Goal: Transaction & Acquisition: Purchase product/service

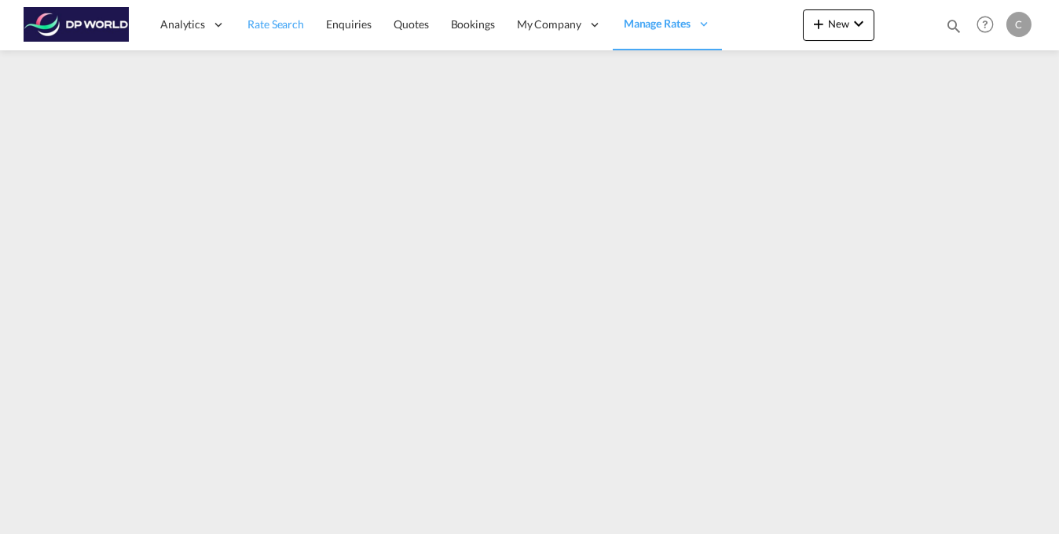
click at [270, 29] on span "Rate Search" at bounding box center [276, 23] width 57 height 13
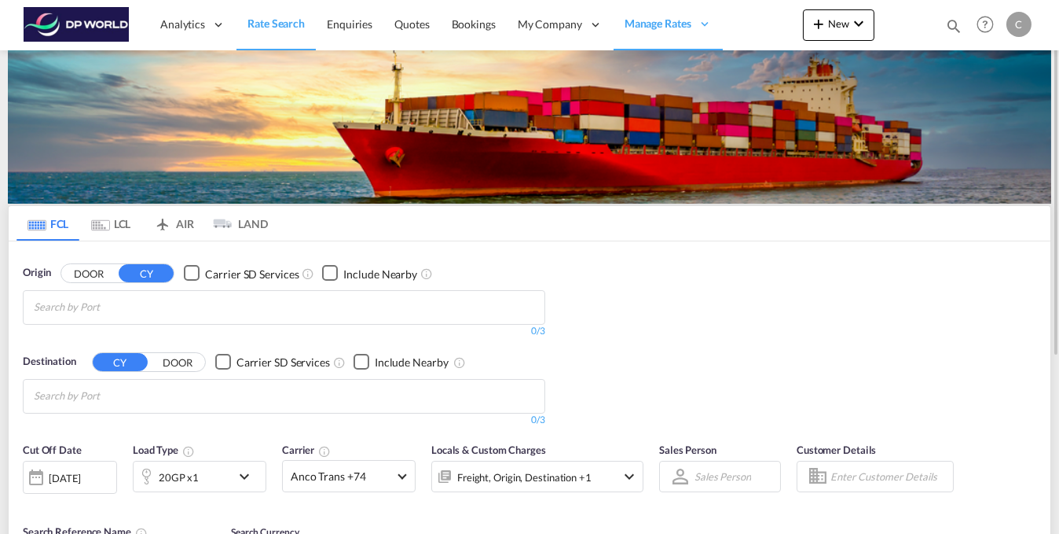
click at [125, 301] on input "Chips input." at bounding box center [108, 307] width 149 height 25
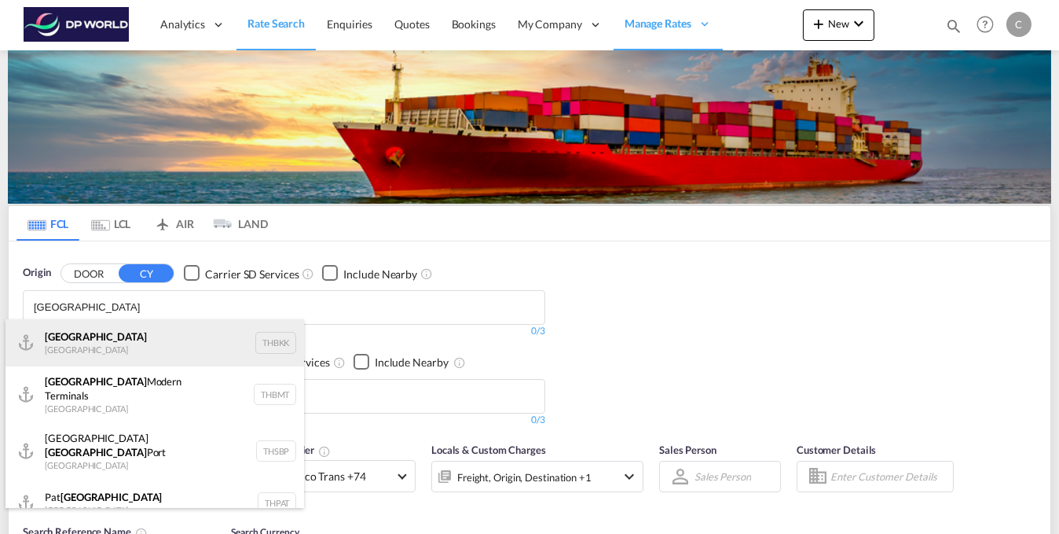
type input "[GEOGRAPHIC_DATA]"
click at [56, 347] on div "[GEOGRAPHIC_DATA] [GEOGRAPHIC_DATA] THBKK" at bounding box center [155, 342] width 299 height 47
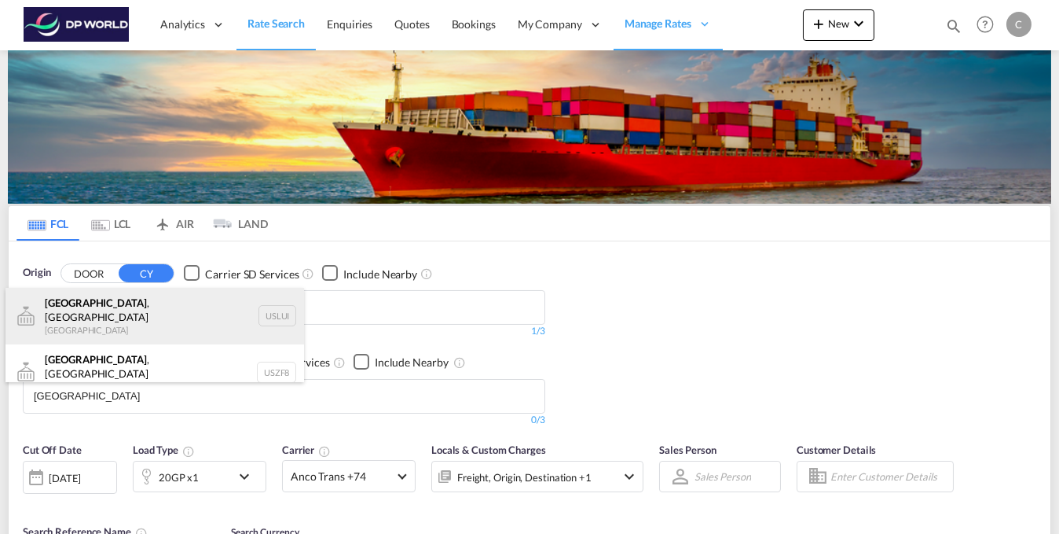
type input "[GEOGRAPHIC_DATA]"
click at [106, 314] on div "[GEOGRAPHIC_DATA] , [GEOGRAPHIC_DATA] [GEOGRAPHIC_DATA] USLUI" at bounding box center [155, 316] width 299 height 57
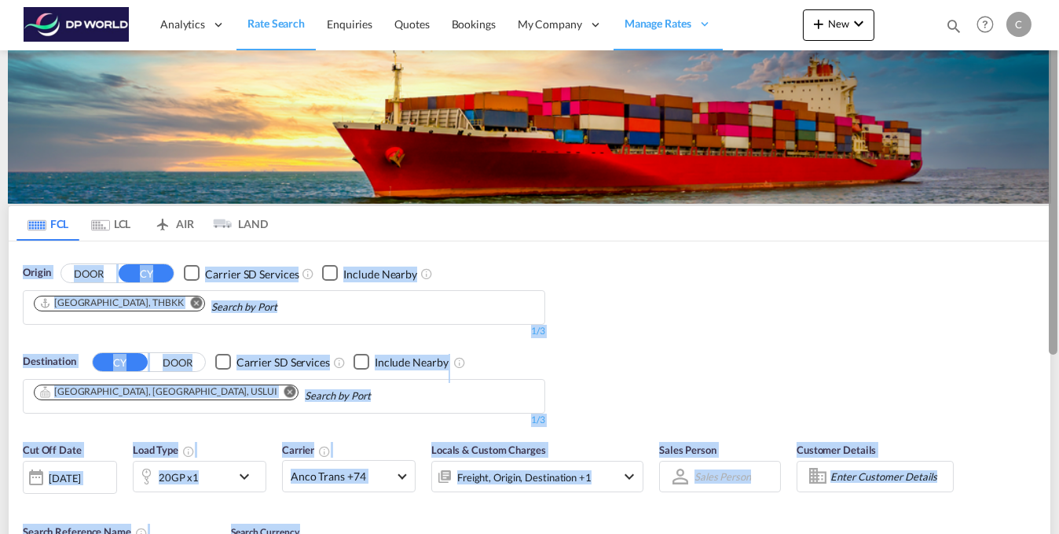
drag, startPoint x: 1054, startPoint y: 226, endPoint x: 1052, endPoint y: 300, distance: 73.9
click at [1052, 300] on md-content "Analytics Reports Dashboard Rate Search Enquiries Quotes Bookings" at bounding box center [529, 267] width 1059 height 534
click at [880, 317] on div "Origin DOOR CY Carrier SD Services Include Nearby [GEOGRAPHIC_DATA], [GEOGRAPHI…" at bounding box center [530, 337] width 1042 height 193
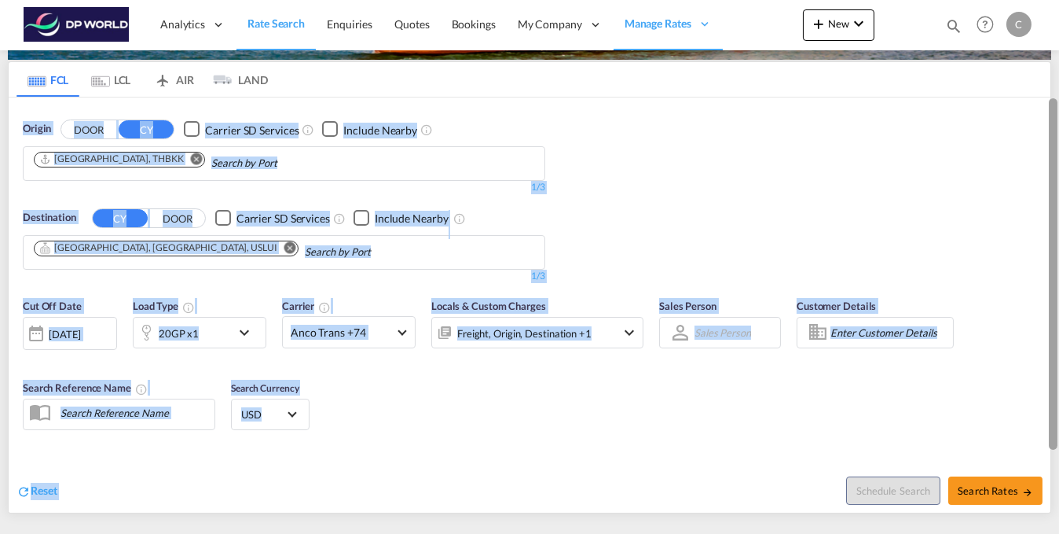
drag, startPoint x: 1055, startPoint y: 306, endPoint x: 964, endPoint y: 393, distance: 126.2
click at [1038, 398] on md-content "Analytics Reports Dashboard Rate Search Enquiries Quotes Bookings" at bounding box center [529, 267] width 1059 height 534
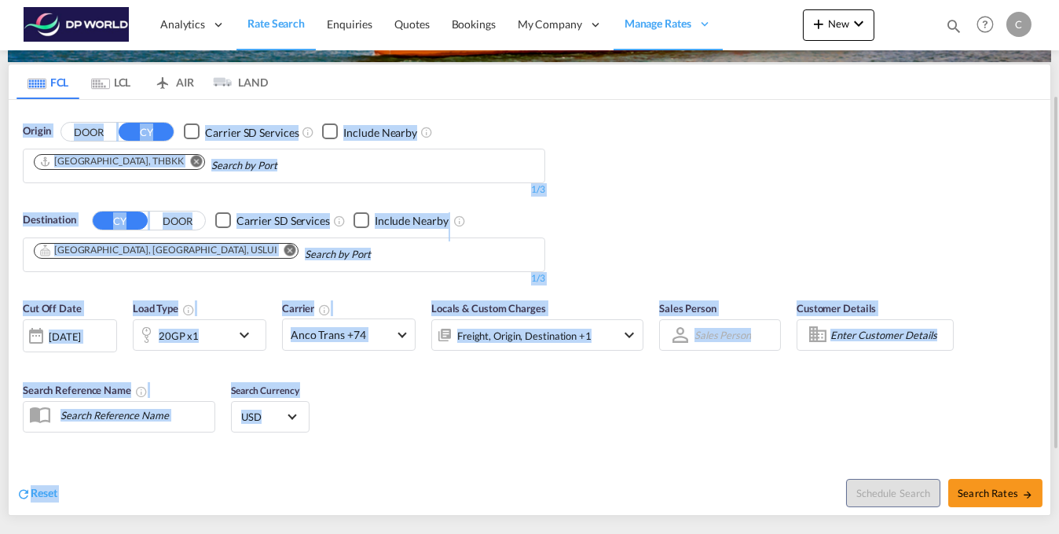
click at [500, 435] on div "Cut Off Date [DATE] [DATE] Load Type 20GP x1 Carrier Anco Trans +74 Online Rate…" at bounding box center [530, 368] width 1042 height 153
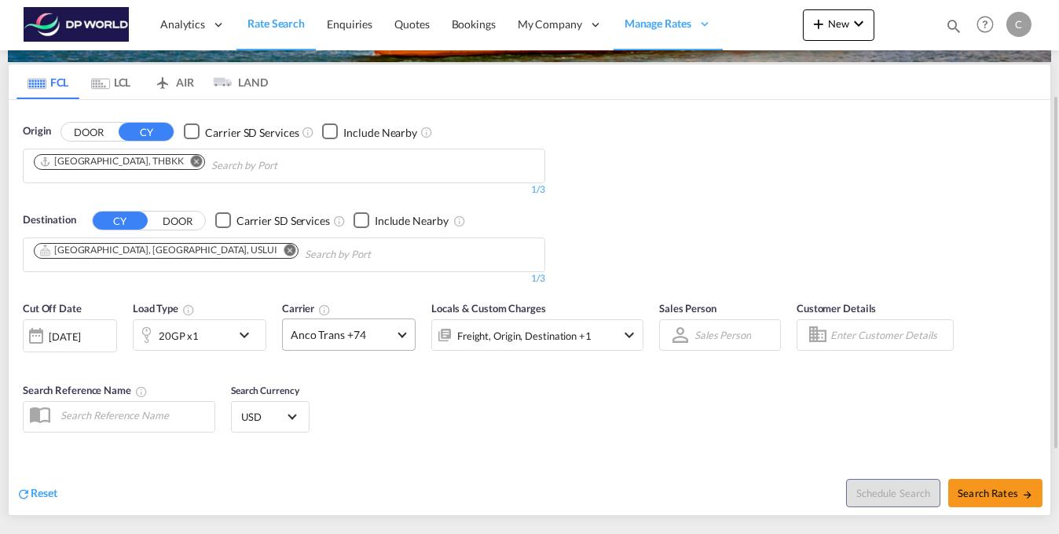
click at [409, 338] on md-select-value "Anco Trans +74" at bounding box center [349, 334] width 132 height 31
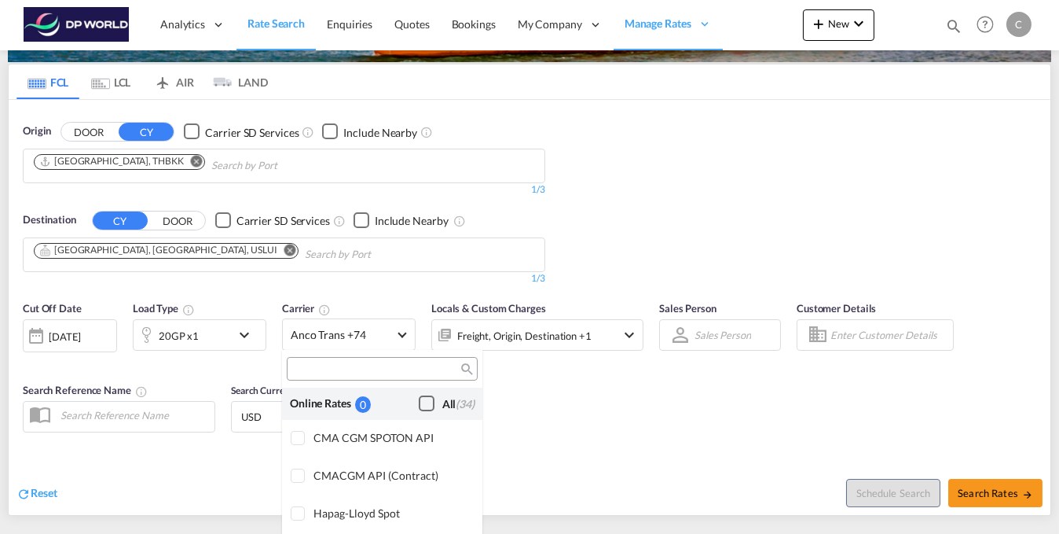
scroll to position [1262, 0]
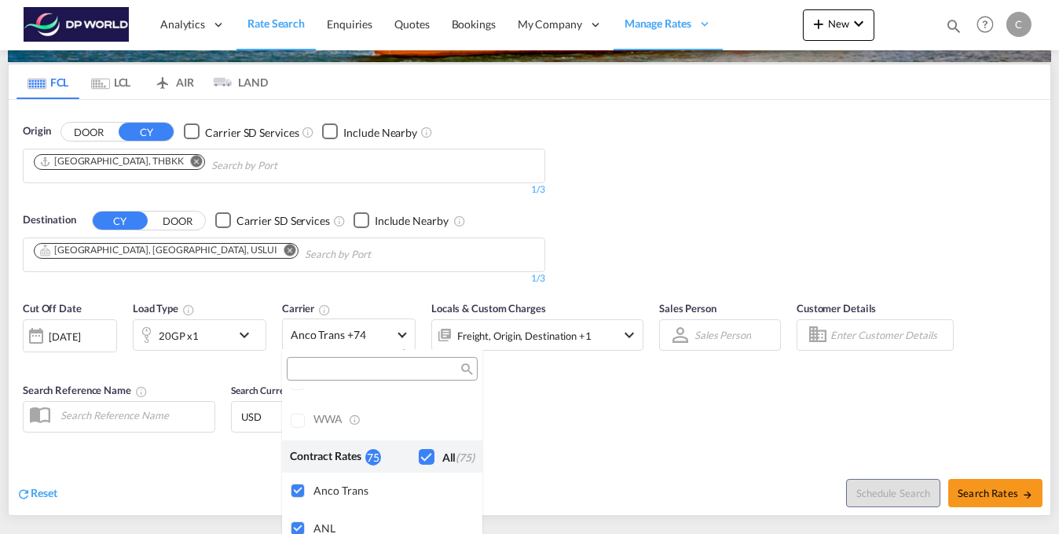
click at [405, 337] on md-backdrop at bounding box center [529, 267] width 1059 height 534
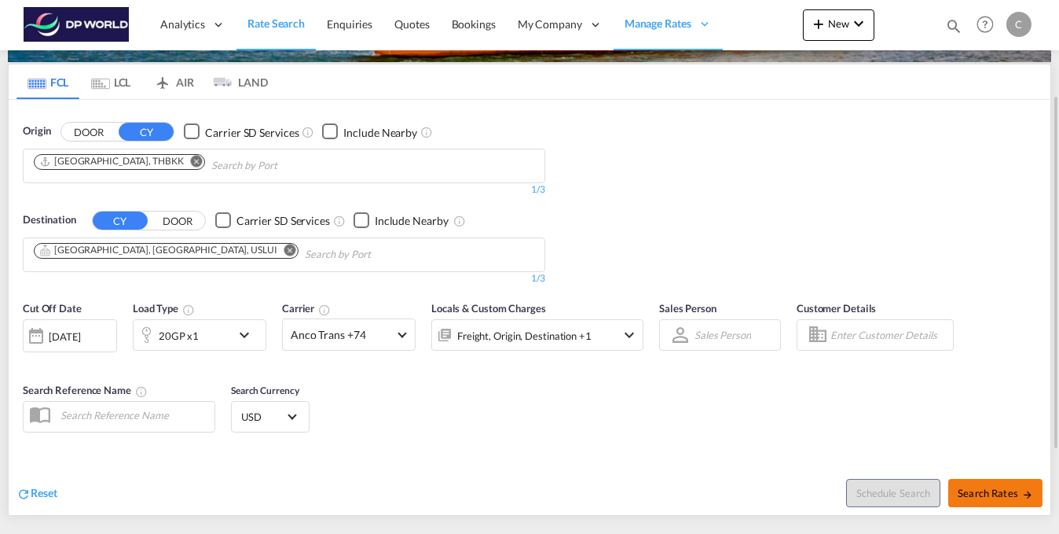
click at [997, 486] on span "Search Rates" at bounding box center [995, 492] width 75 height 13
type input "THBKK to USLUI / [DATE]"
